Goal: Information Seeking & Learning: Learn about a topic

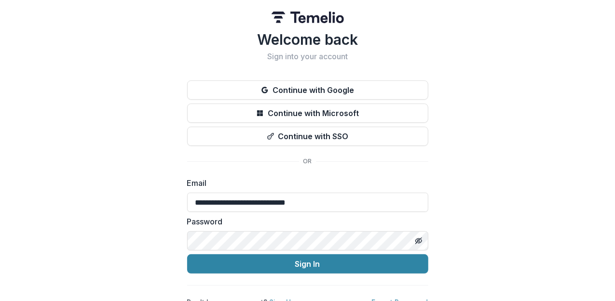
type input "**********"
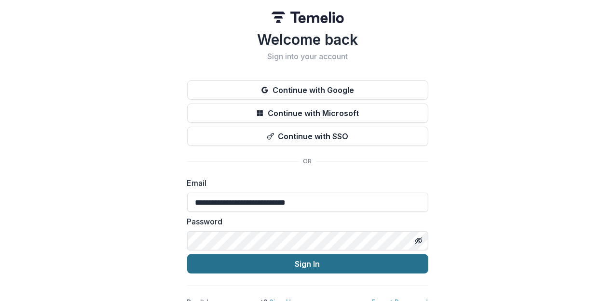
click at [292, 264] on button "Sign In" at bounding box center [307, 264] width 241 height 19
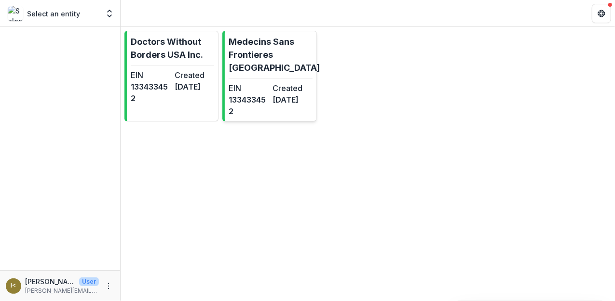
click at [291, 53] on p "Medecins Sans Frontieres [GEOGRAPHIC_DATA]" at bounding box center [274, 54] width 91 height 39
click at [175, 88] on dd "[DATE]" at bounding box center [195, 87] width 40 height 12
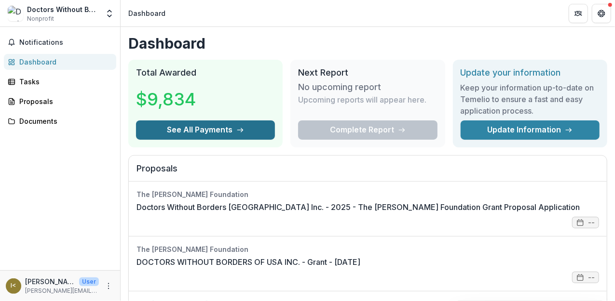
click at [240, 131] on icon "button" at bounding box center [240, 130] width 8 height 8
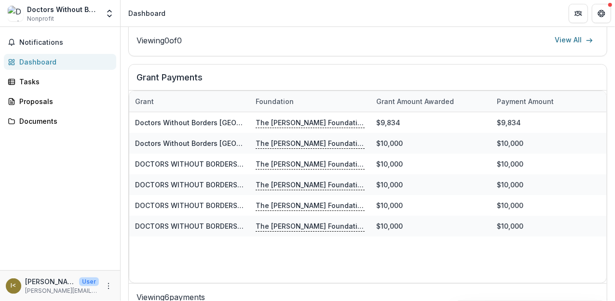
scroll to position [569, 0]
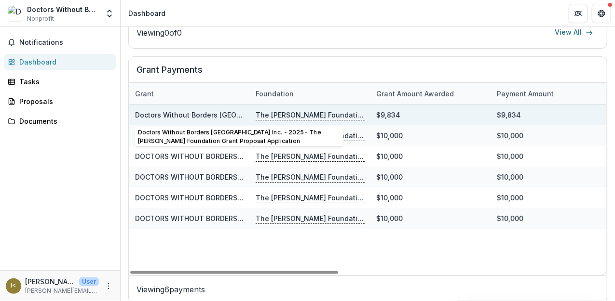
click at [226, 113] on link "Doctors Without Borders [GEOGRAPHIC_DATA] Inc. - 2025 - The [PERSON_NAME] Found…" at bounding box center [335, 115] width 401 height 8
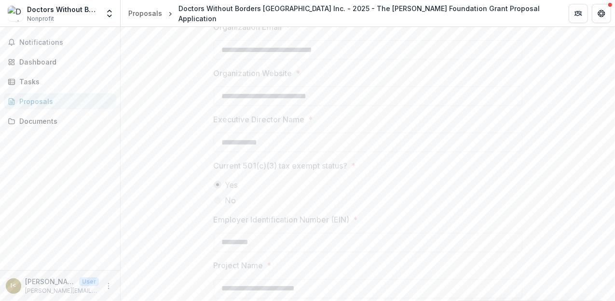
scroll to position [699, 0]
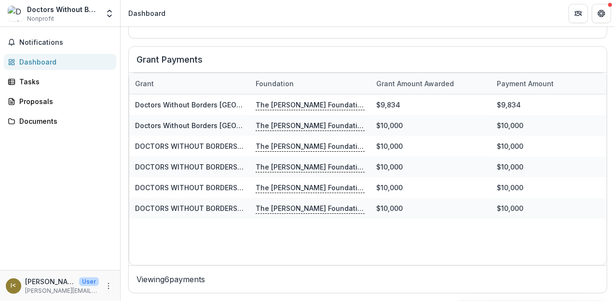
scroll to position [577, 0]
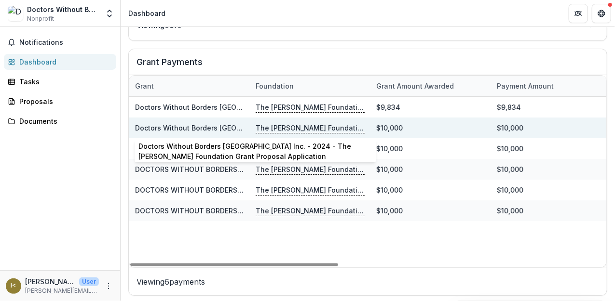
click at [222, 126] on link "Doctors Without Borders [GEOGRAPHIC_DATA] Inc. - 2024 - The [PERSON_NAME] Found…" at bounding box center [336, 128] width 402 height 8
